Goal: Information Seeking & Learning: Learn about a topic

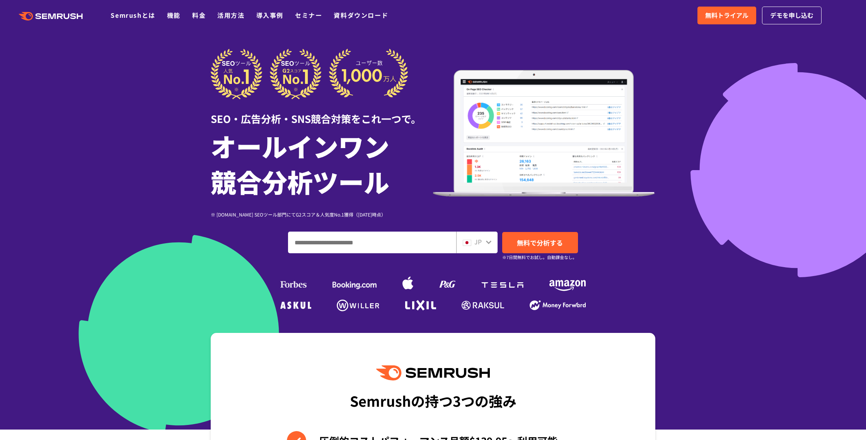
scroll to position [1, 0]
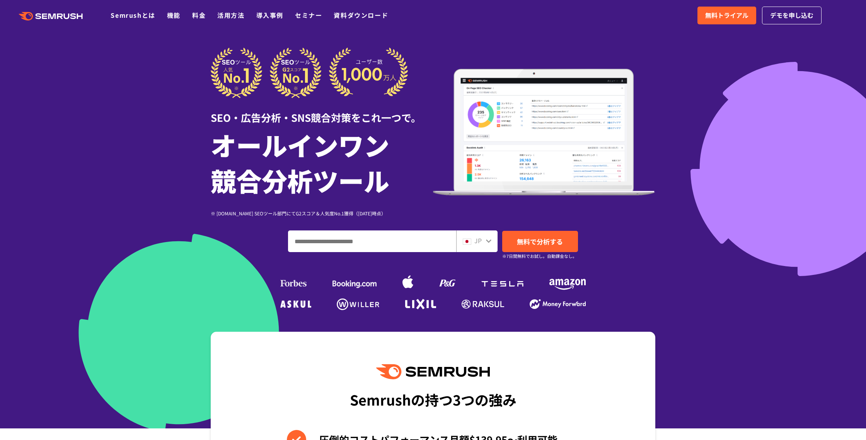
drag, startPoint x: 326, startPoint y: 235, endPoint x: 325, endPoint y: 242, distance: 7.0
click at [326, 235] on input "ドメイン、キーワードまたはURLを入力してください" at bounding box center [371, 241] width 167 height 21
click at [325, 244] on input "ドメイン、キーワードまたはURLを入力してください" at bounding box center [371, 241] width 167 height 21
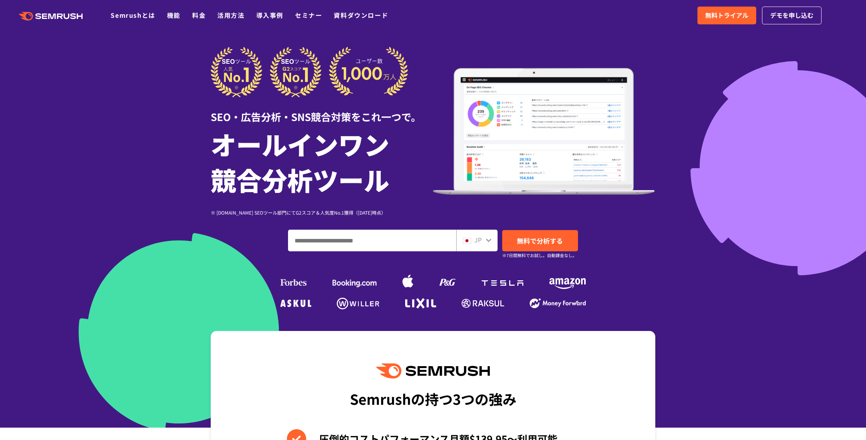
paste input "**********"
type input "**********"
click at [529, 241] on span "無料で分析する" at bounding box center [540, 241] width 46 height 10
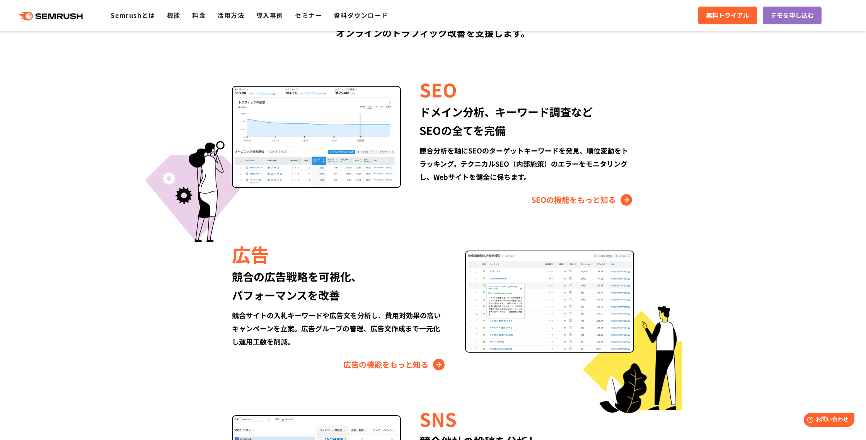
scroll to position [700, 0]
click at [561, 199] on link "SEOの機能をもっと知る" at bounding box center [582, 199] width 103 height 12
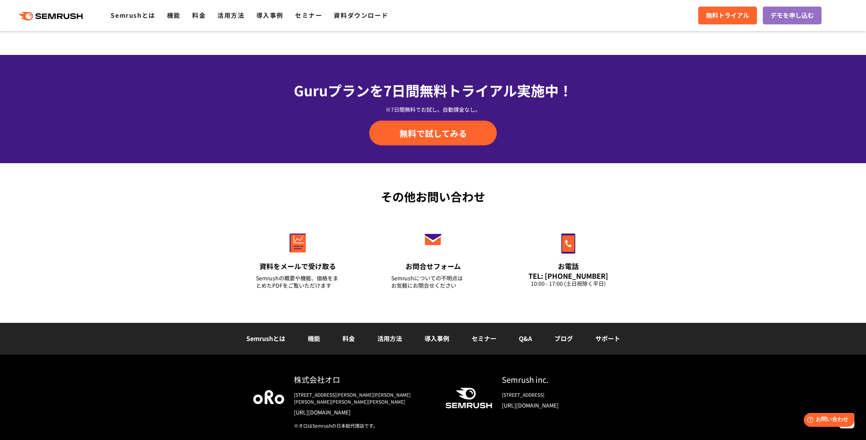
scroll to position [2503, 0]
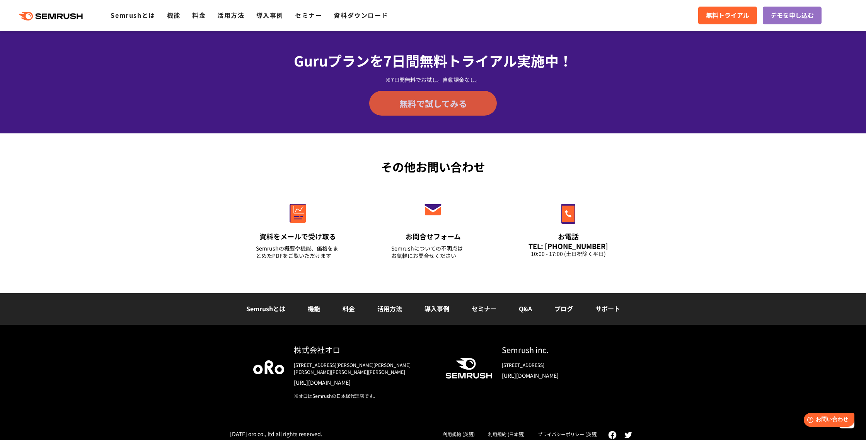
click at [447, 106] on span "無料で試してみる" at bounding box center [433, 103] width 68 height 12
